Goal: Information Seeking & Learning: Learn about a topic

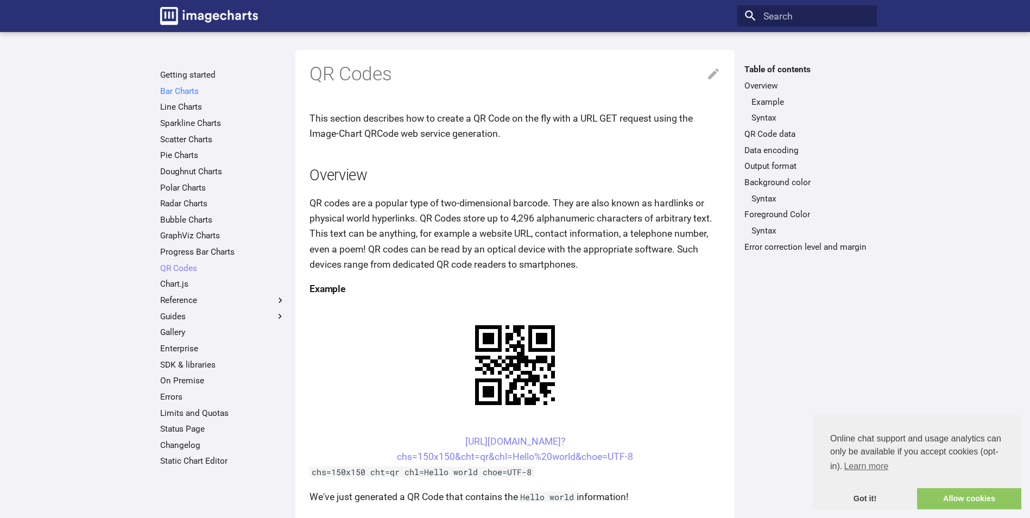
click at [190, 87] on link "Bar Charts" at bounding box center [222, 91] width 125 height 11
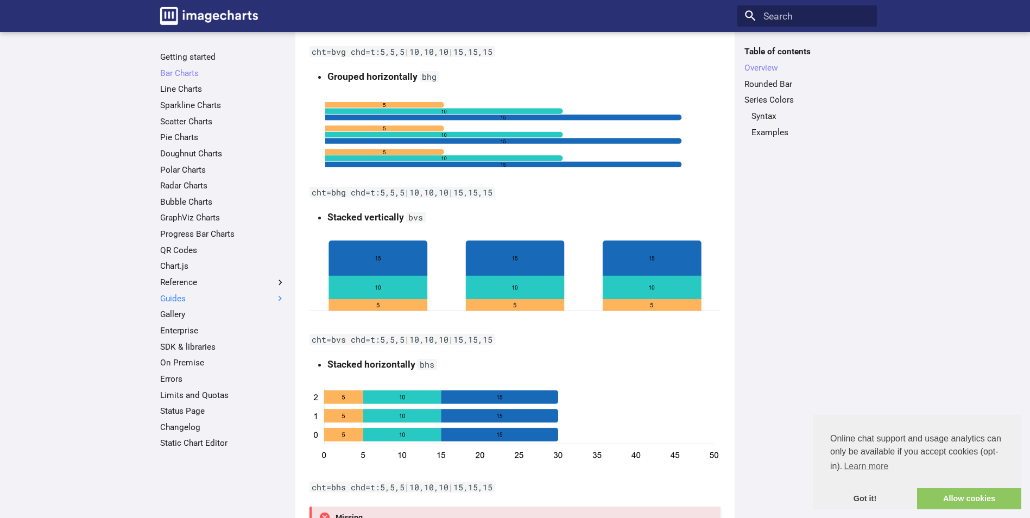
scroll to position [380, 0]
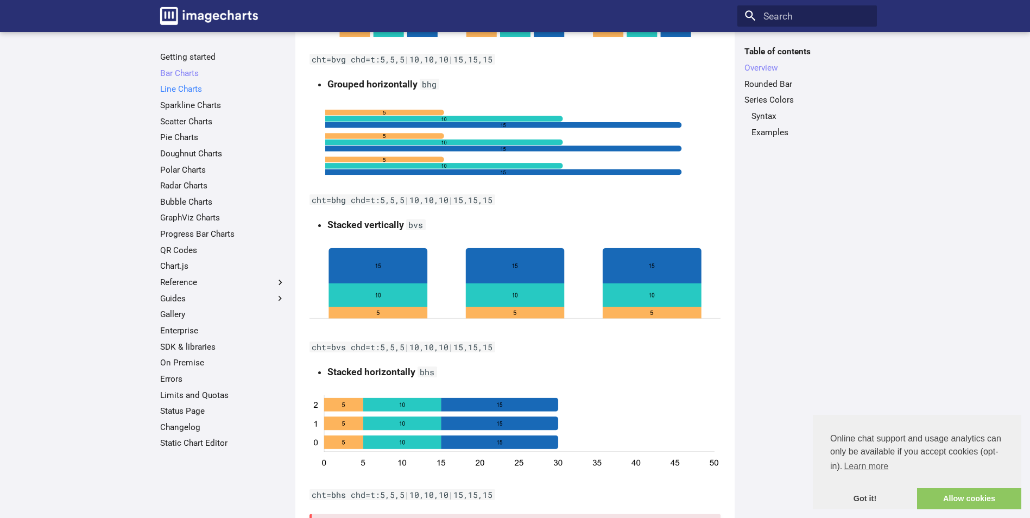
click at [202, 91] on link "Line Charts" at bounding box center [222, 89] width 125 height 11
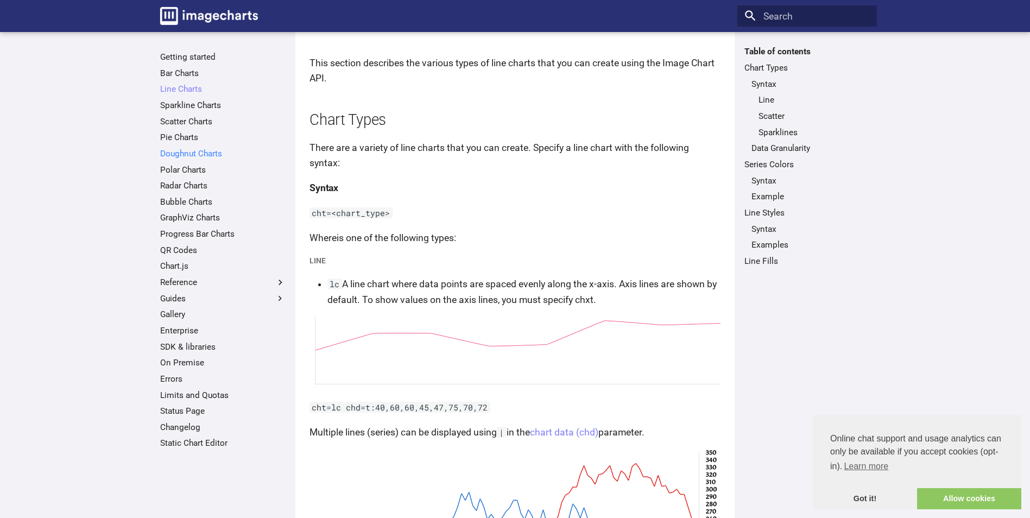
scroll to position [54, 0]
click at [180, 57] on link "Getting started" at bounding box center [222, 57] width 125 height 11
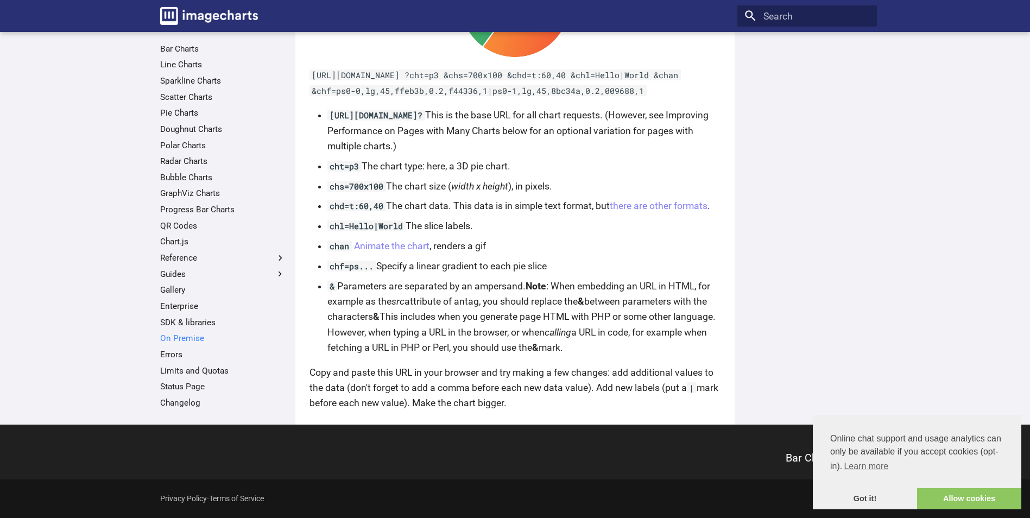
scroll to position [37, 0]
